Goal: Task Accomplishment & Management: Manage account settings

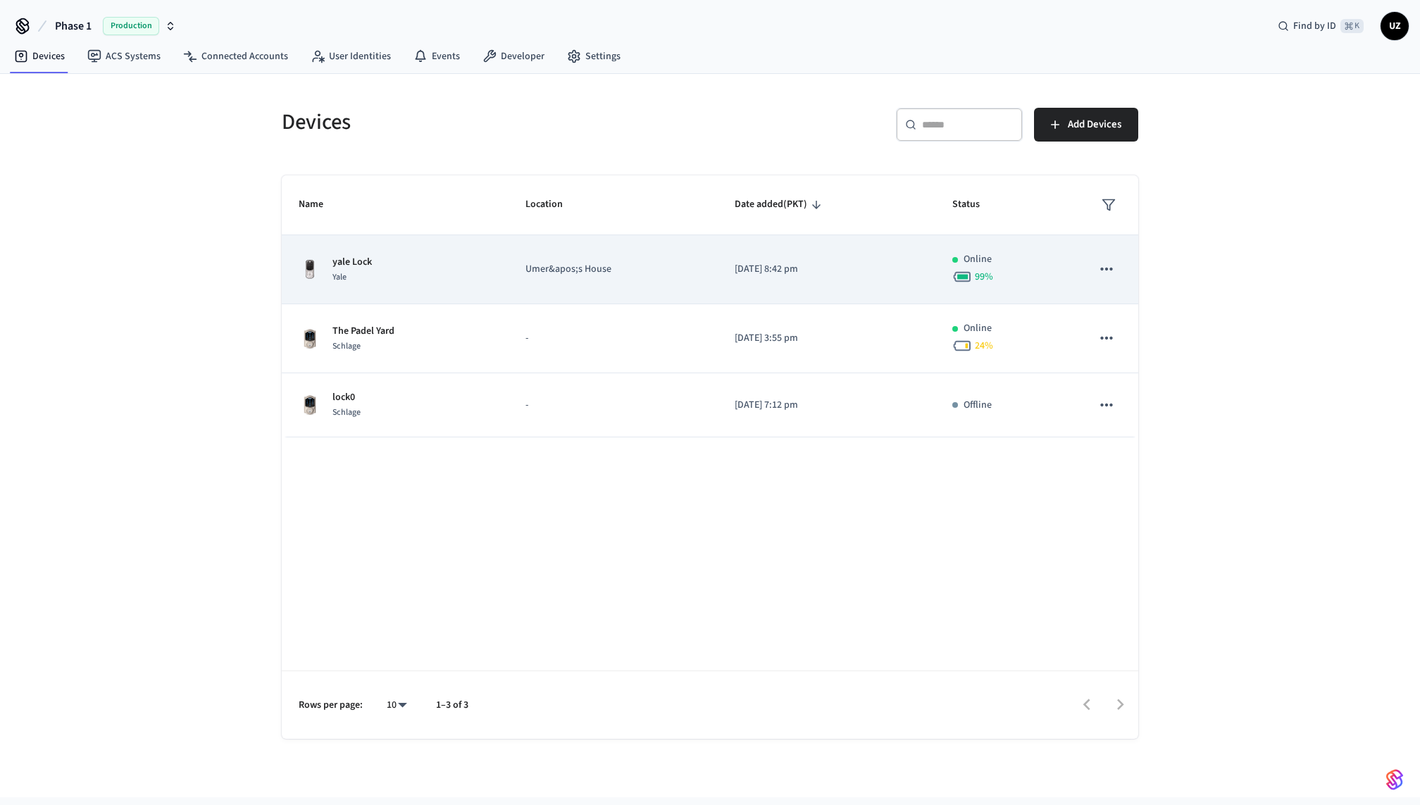
click at [671, 278] on td "Umer&apos;s House" at bounding box center [613, 269] width 209 height 69
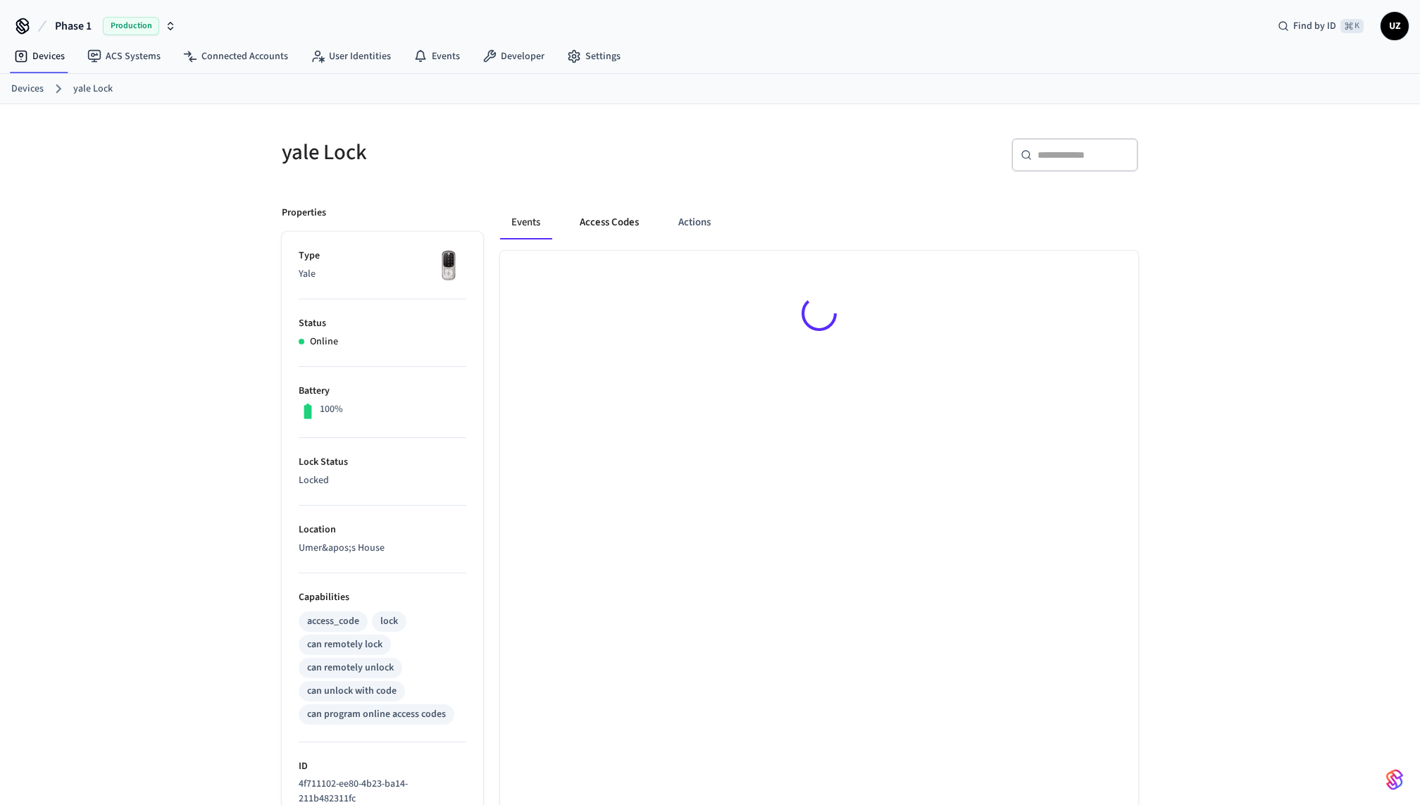
click at [620, 215] on button "Access Codes" at bounding box center [609, 223] width 82 height 34
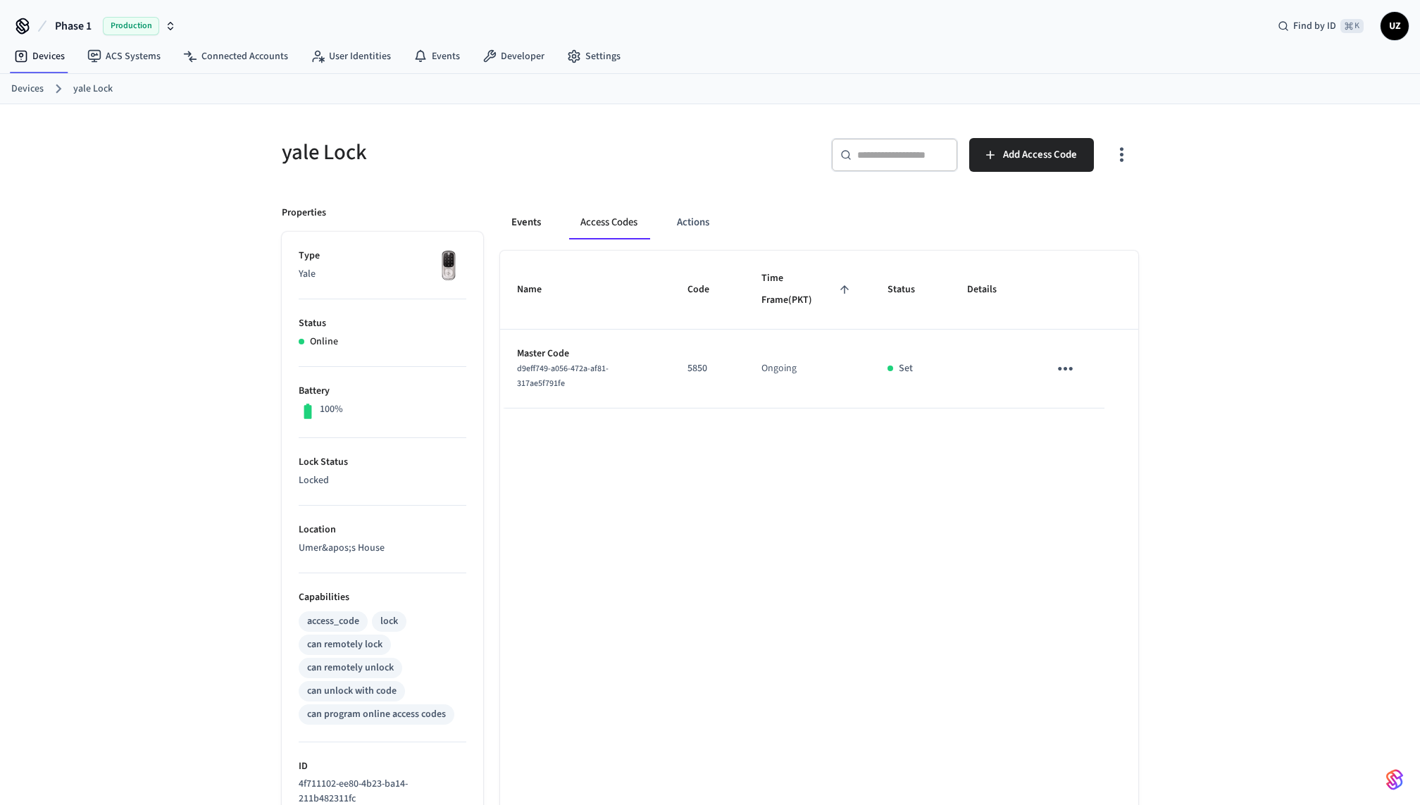
click at [528, 212] on button "Events" at bounding box center [526, 223] width 52 height 34
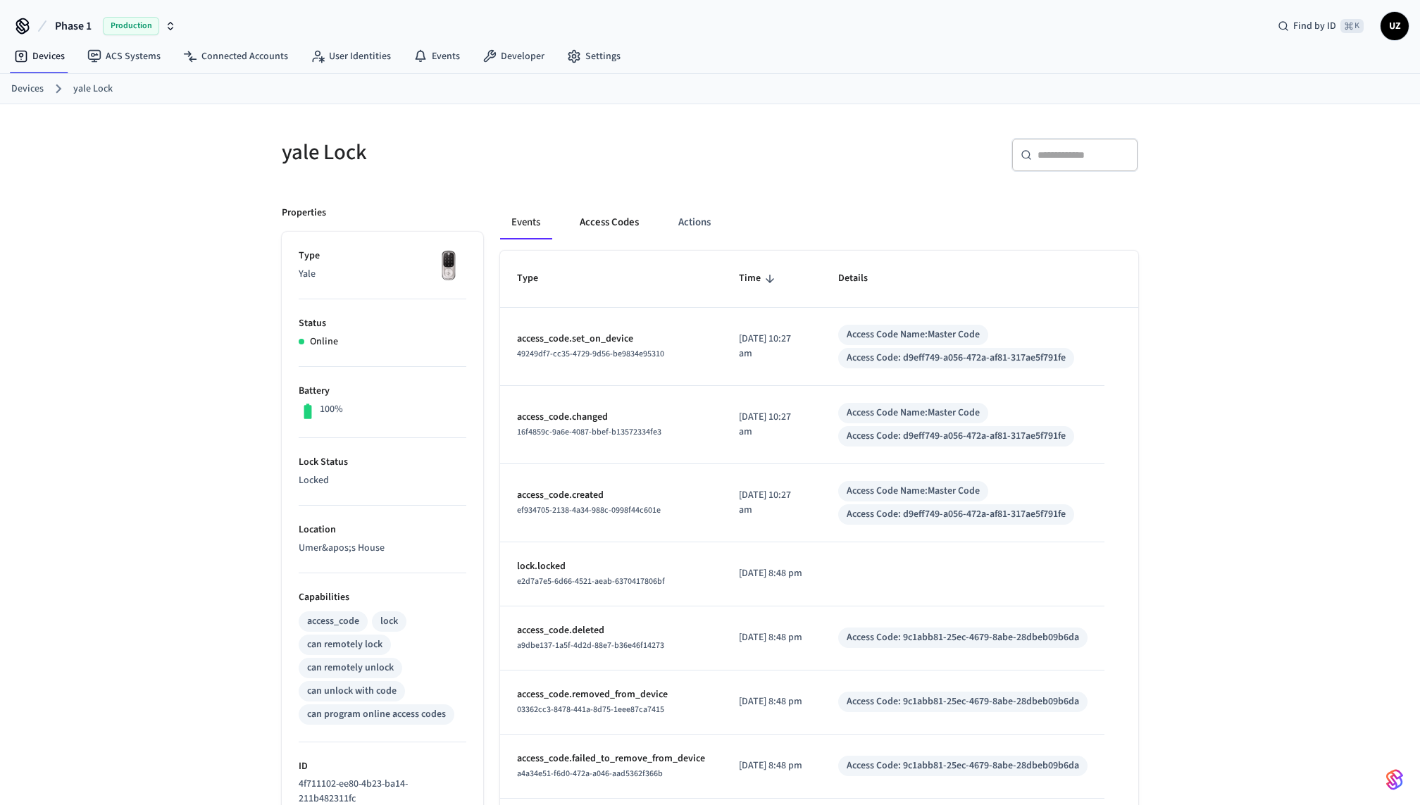
click at [594, 213] on button "Access Codes" at bounding box center [609, 223] width 82 height 34
click at [621, 223] on button "Access Codes" at bounding box center [609, 223] width 82 height 34
click at [596, 225] on button "Access Codes" at bounding box center [609, 223] width 82 height 34
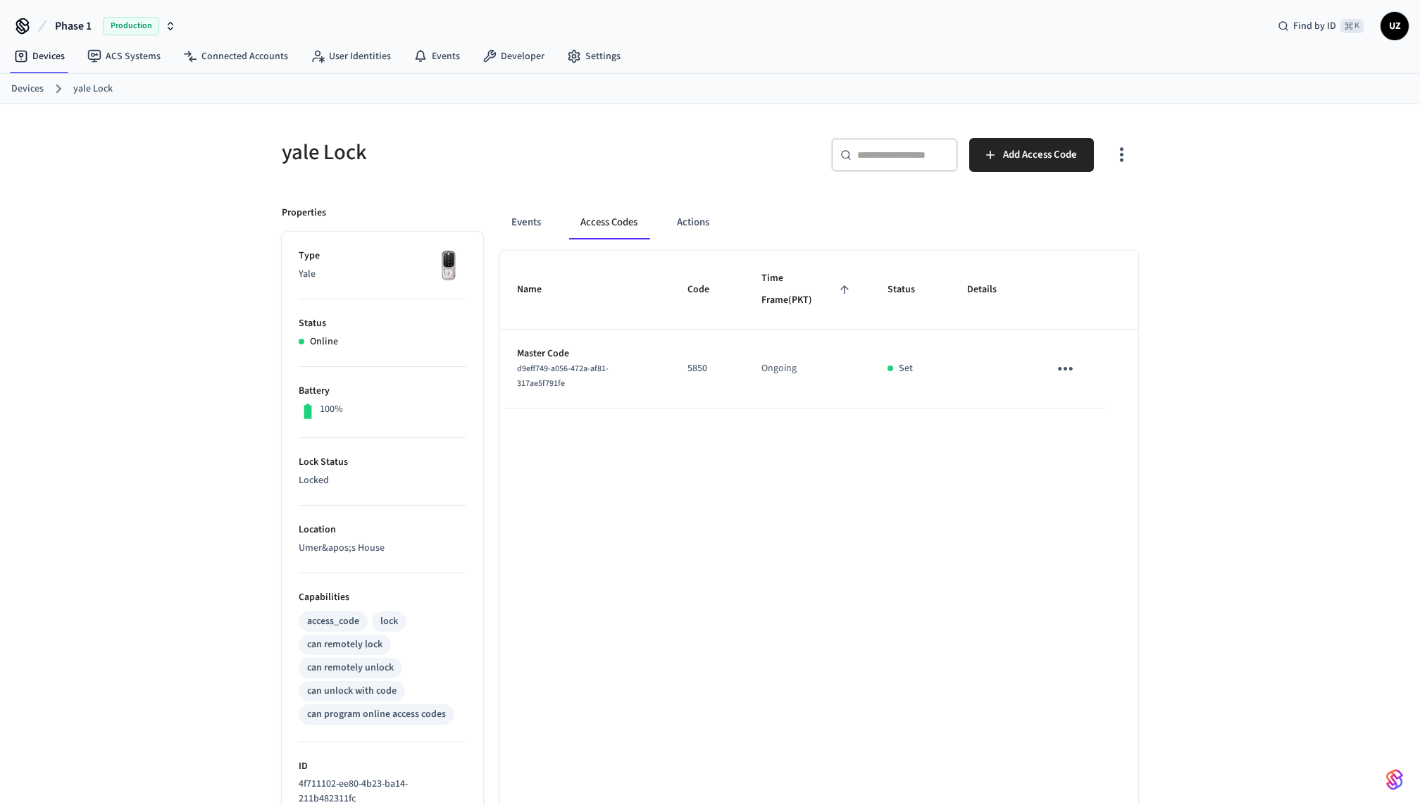
click at [734, 146] on div "​ ​ Add Access Code" at bounding box center [928, 160] width 420 height 45
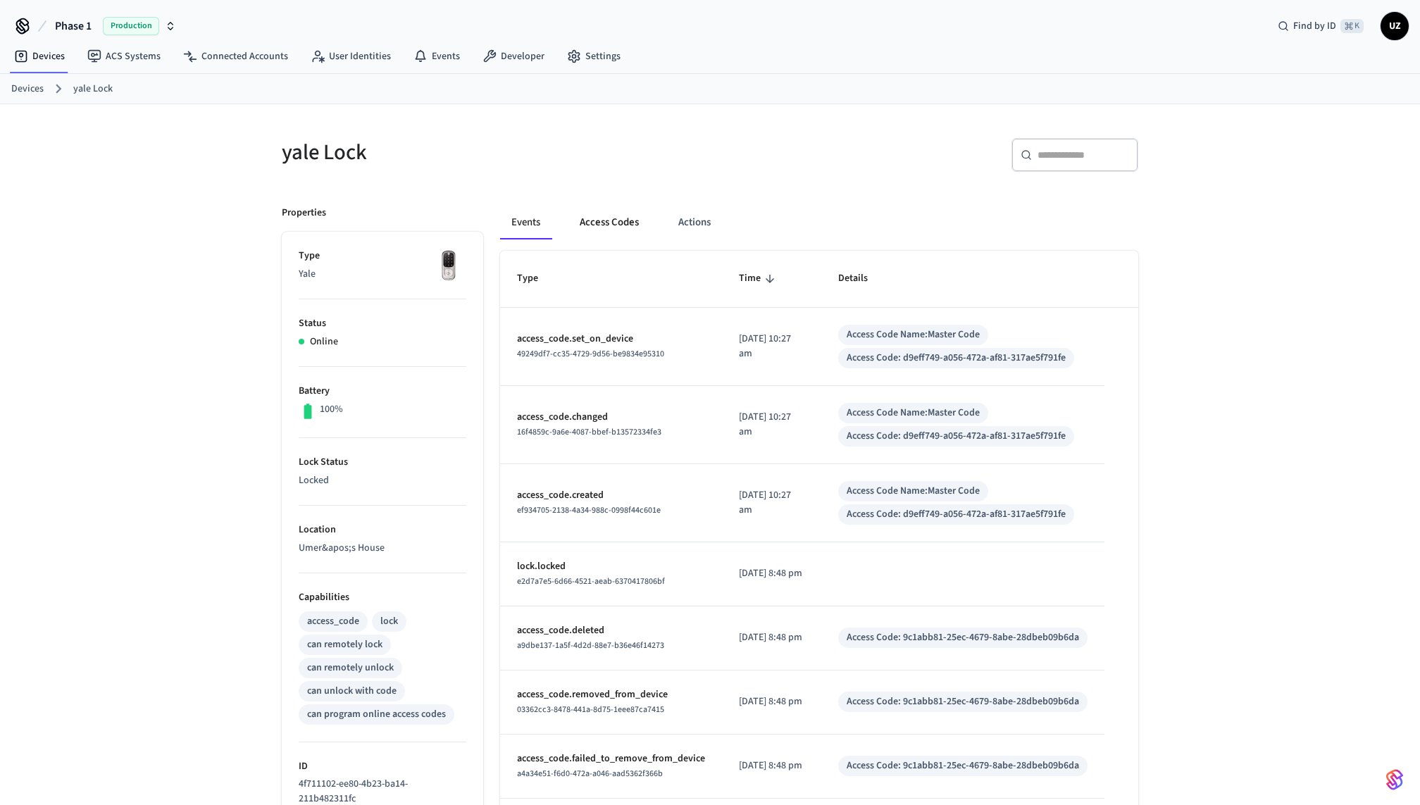
click at [615, 223] on button "Access Codes" at bounding box center [609, 223] width 82 height 34
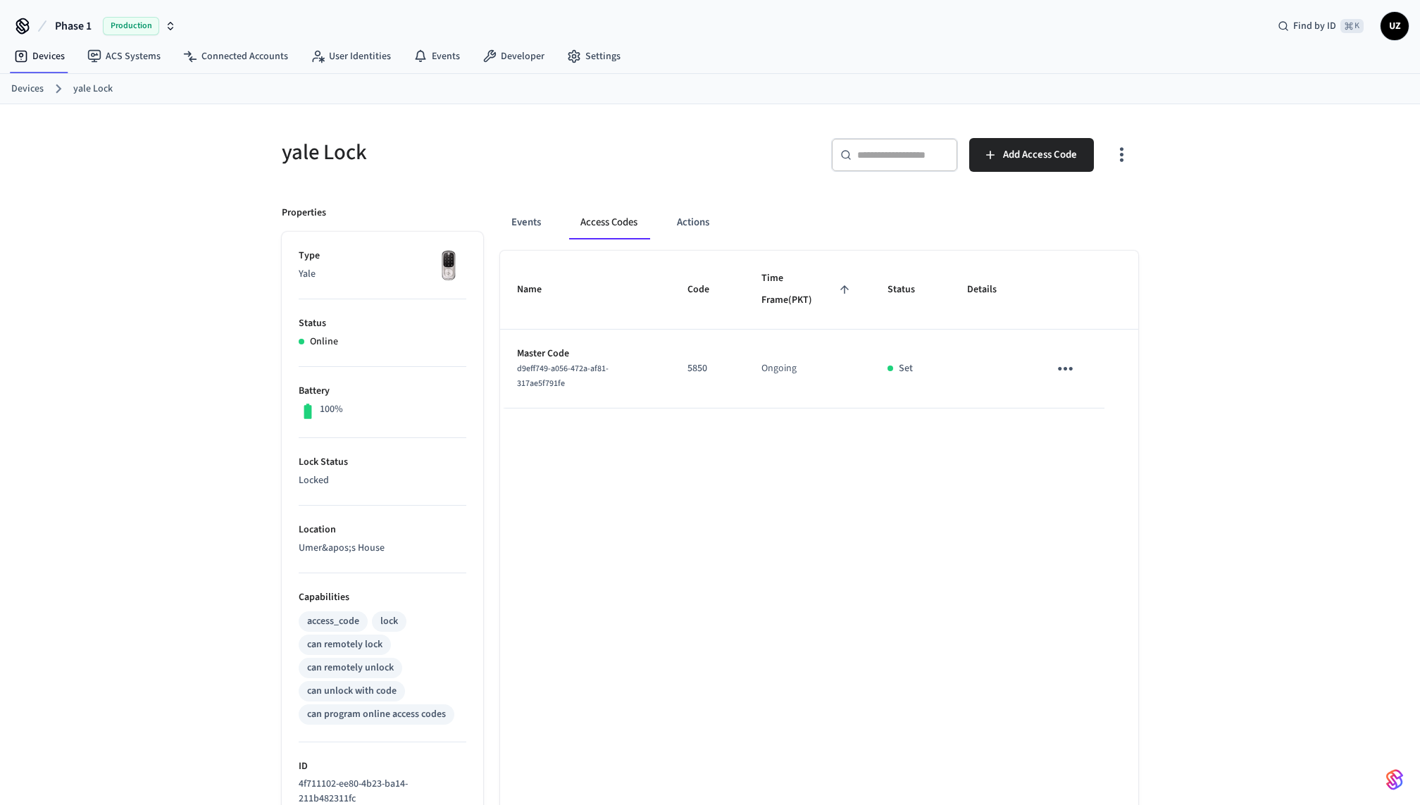
click at [740, 471] on div "Name Code Time Frame (PKT) Status Details Master Code d9eff749-a056-472a-af81-3…" at bounding box center [819, 640] width 638 height 779
click at [540, 238] on button "Events" at bounding box center [526, 223] width 52 height 34
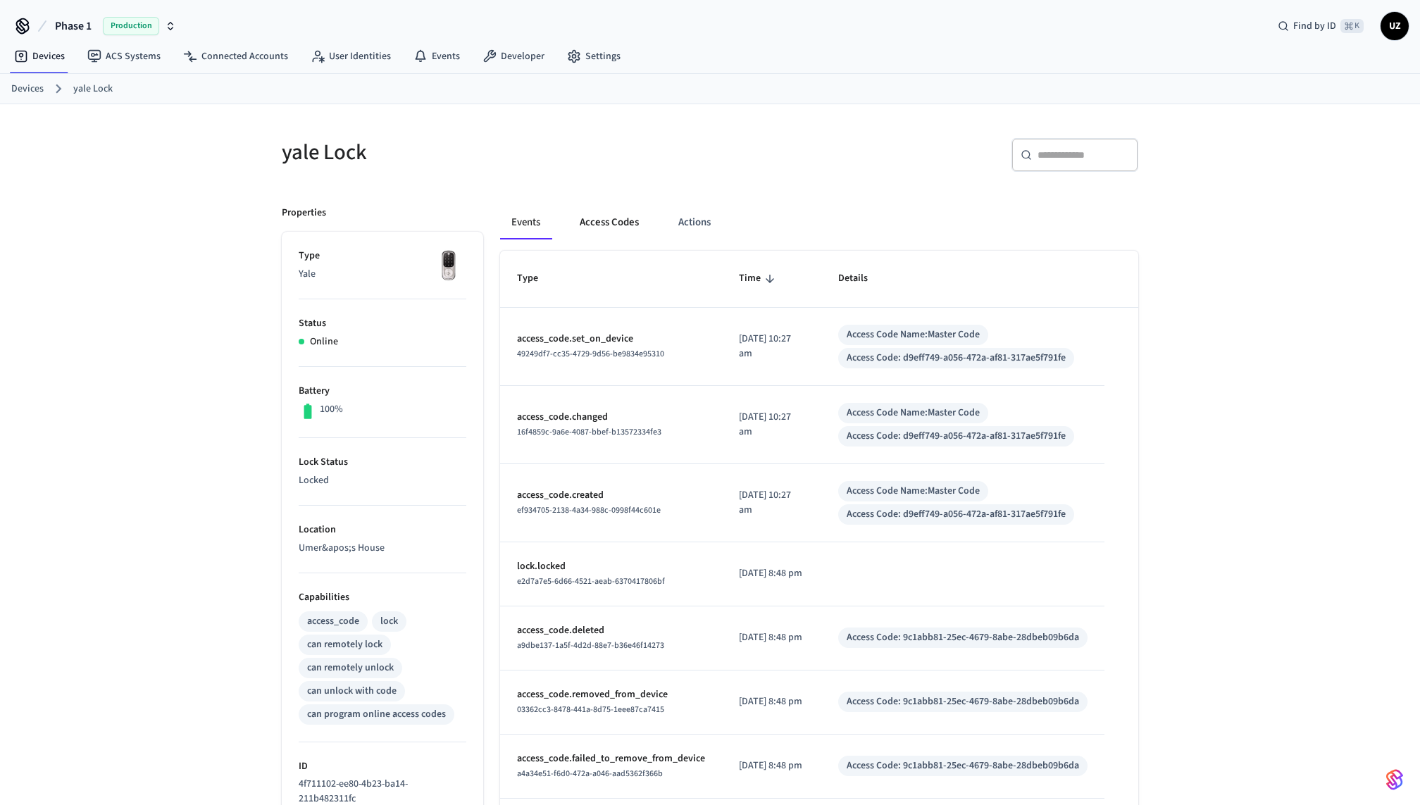
click at [602, 223] on button "Access Codes" at bounding box center [609, 223] width 82 height 34
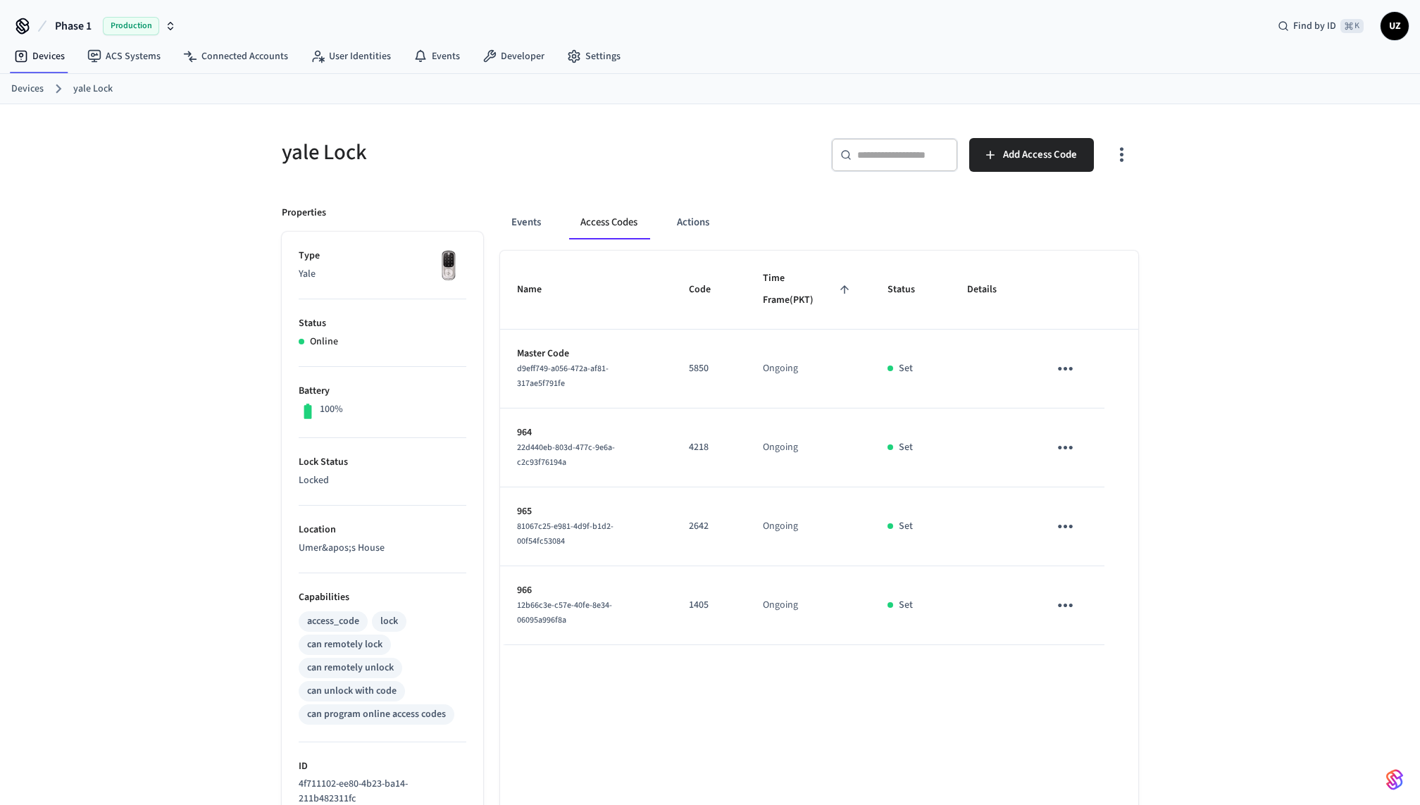
click at [697, 126] on div "yale Lock" at bounding box center [483, 152] width 437 height 62
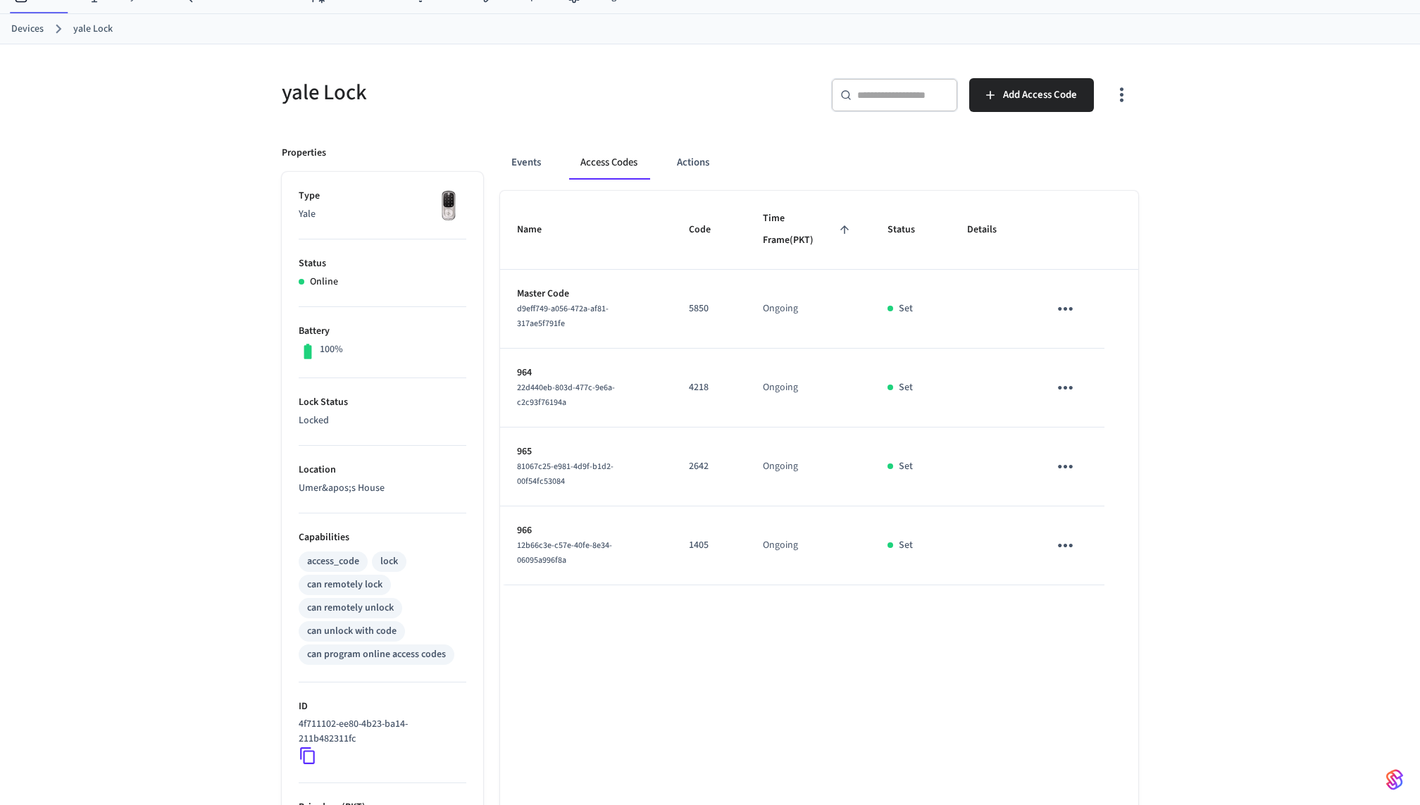
scroll to position [68, 0]
